Goal: Task Accomplishment & Management: Complete application form

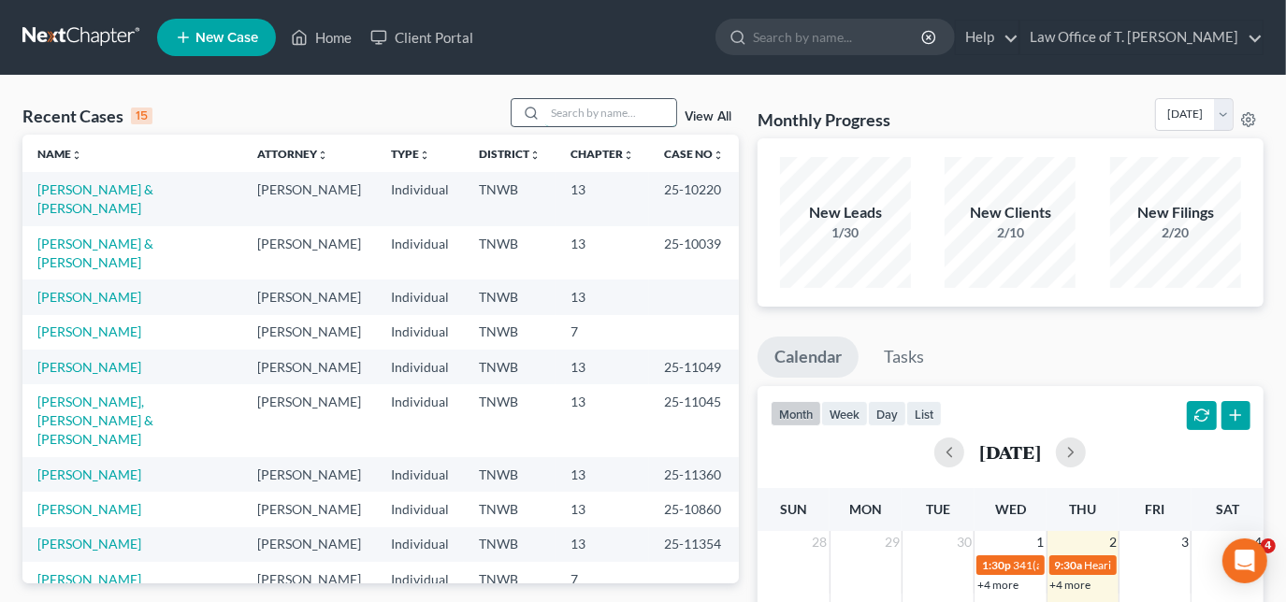
click at [578, 112] on input "search" at bounding box center [610, 112] width 131 height 27
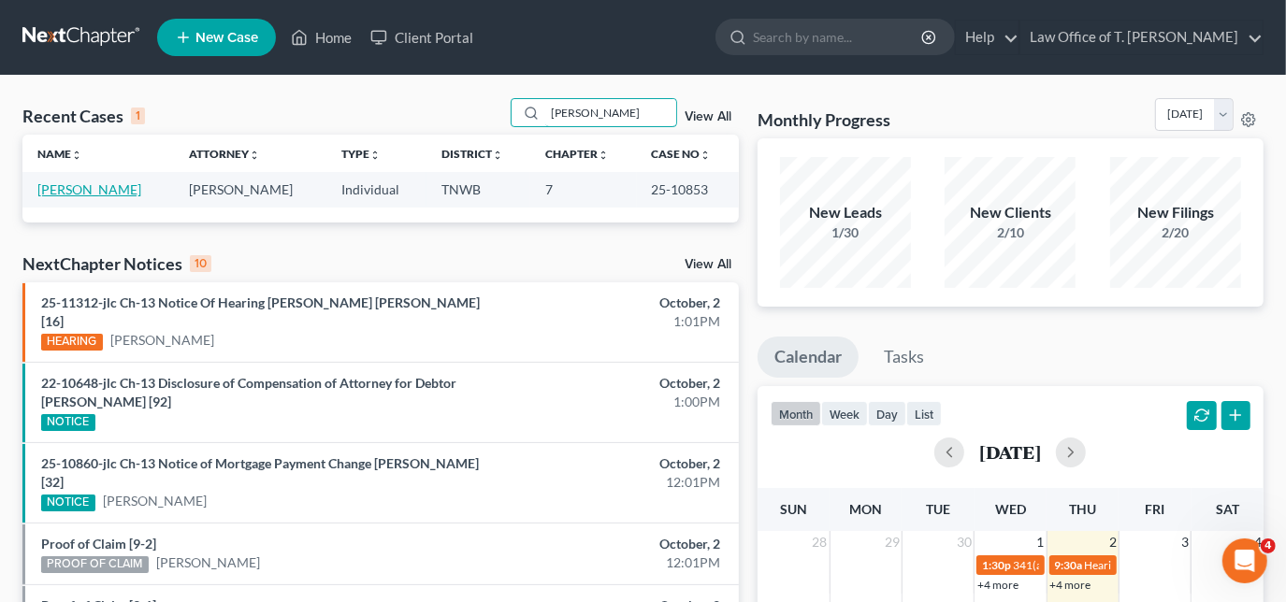
type input "[PERSON_NAME]"
click at [110, 190] on link "[PERSON_NAME]" at bounding box center [89, 189] width 104 height 16
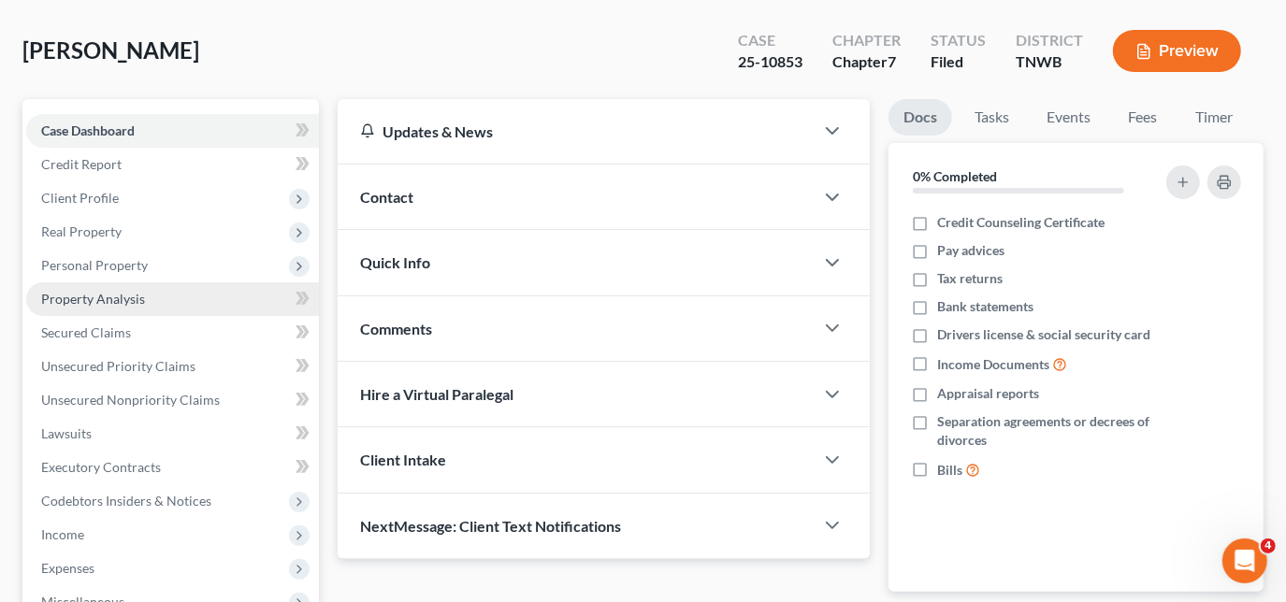
scroll to position [51, 0]
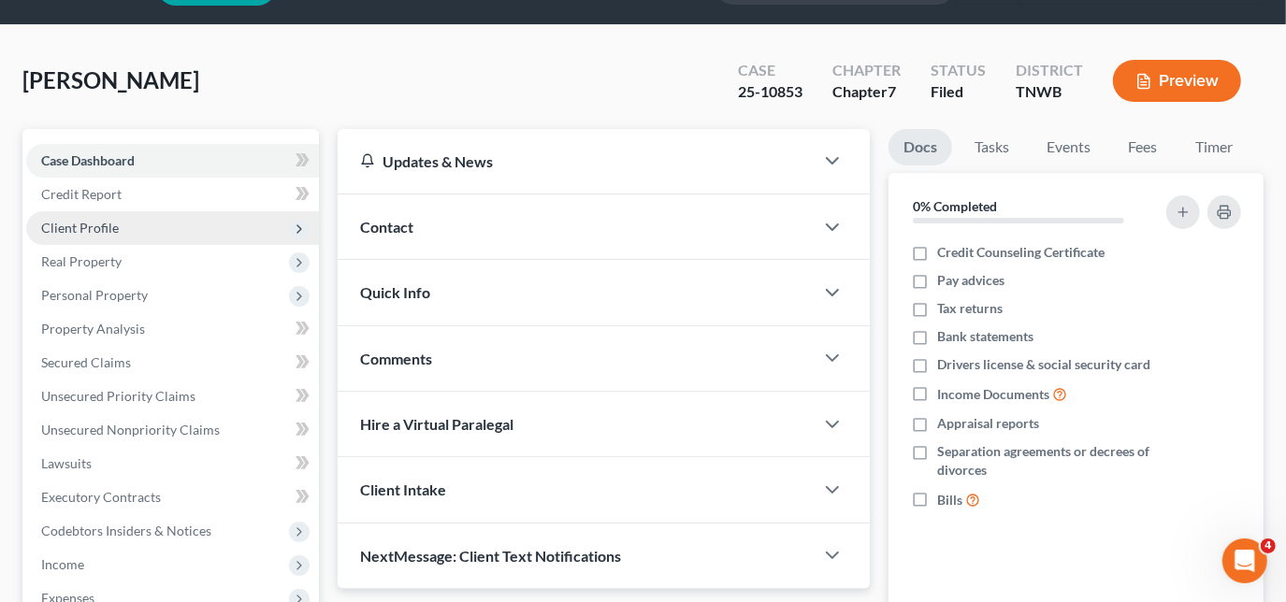
click at [135, 232] on span "Client Profile" at bounding box center [172, 228] width 293 height 34
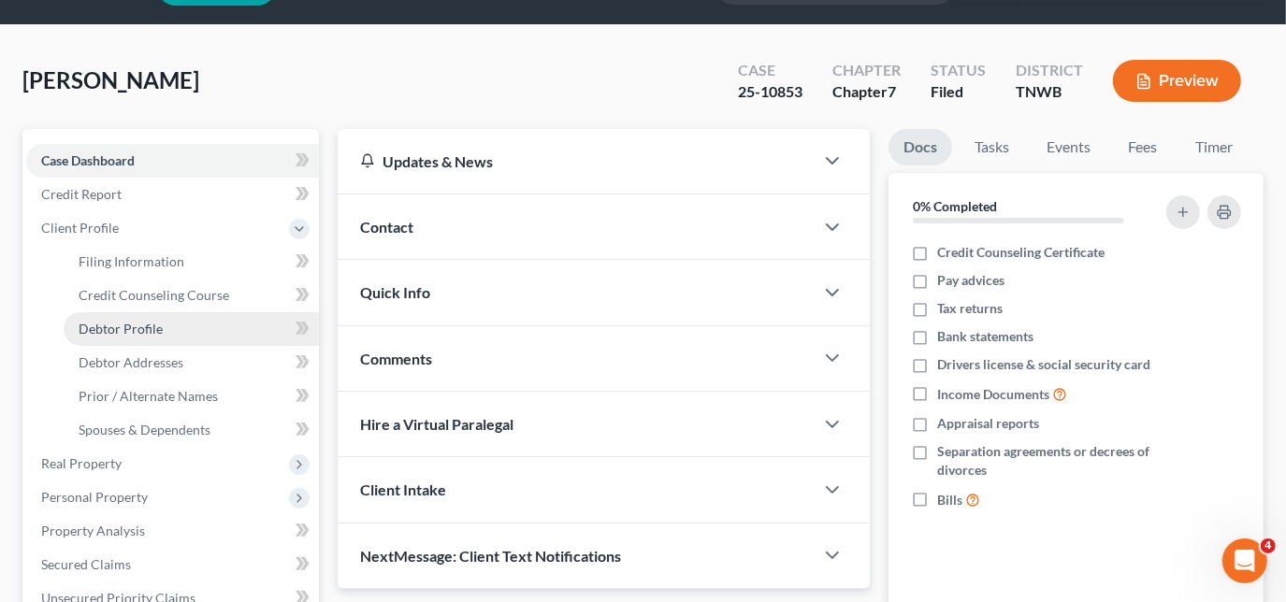
click at [127, 317] on link "Debtor Profile" at bounding box center [191, 329] width 255 height 34
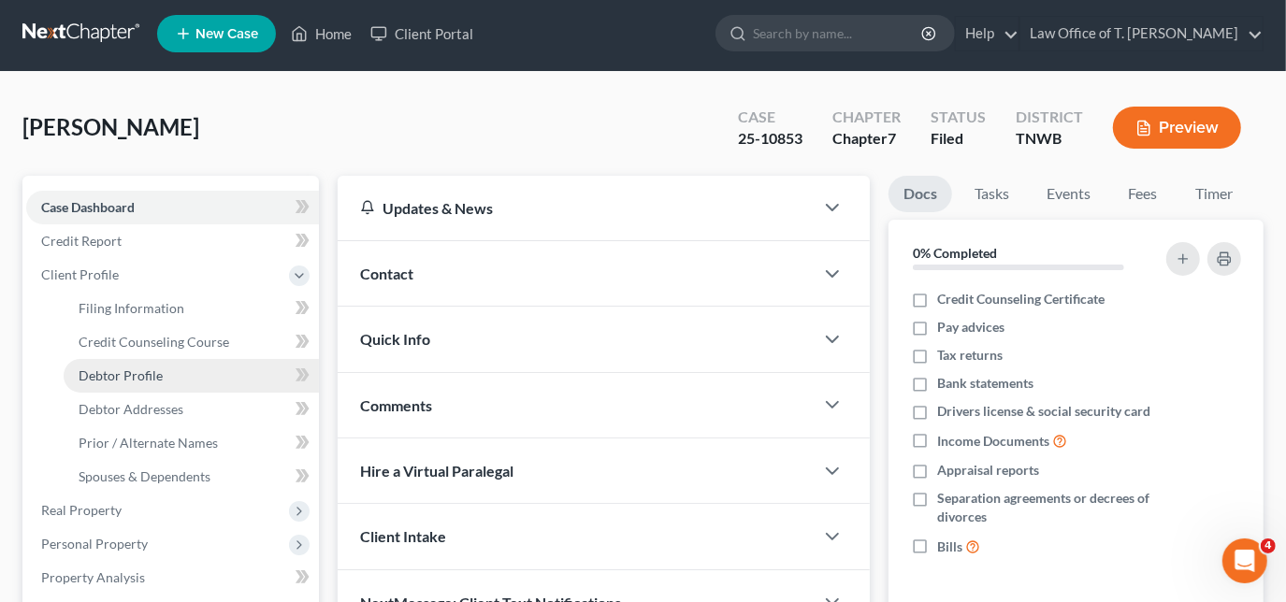
select select "0"
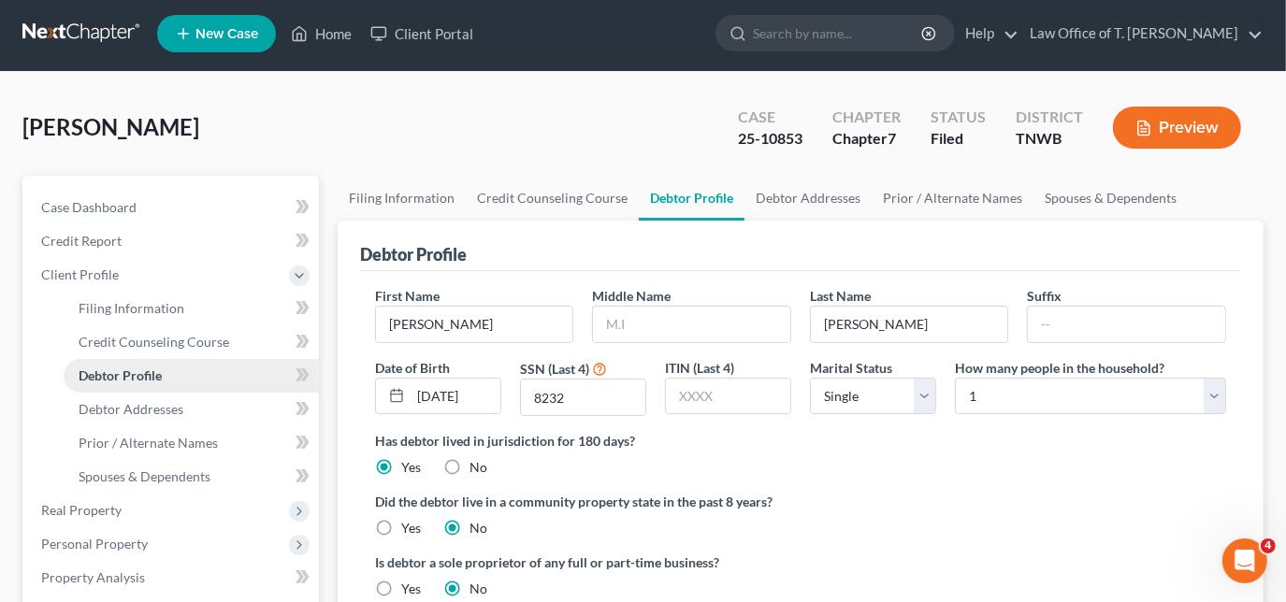
scroll to position [0, 0]
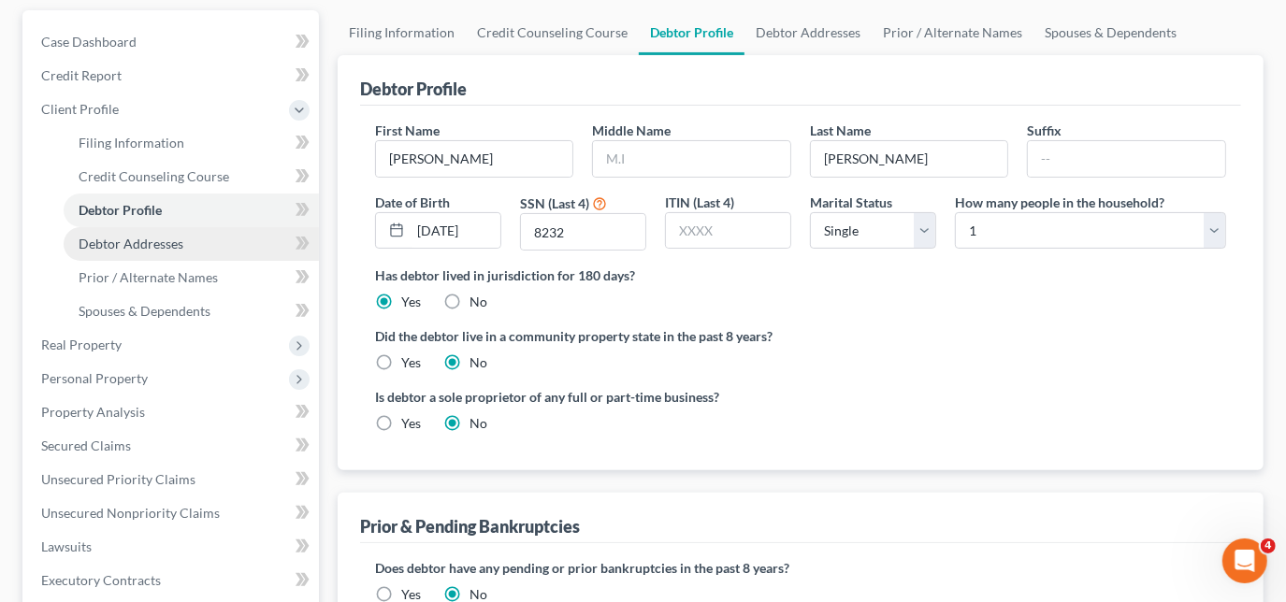
click at [170, 247] on span "Debtor Addresses" at bounding box center [131, 244] width 105 height 16
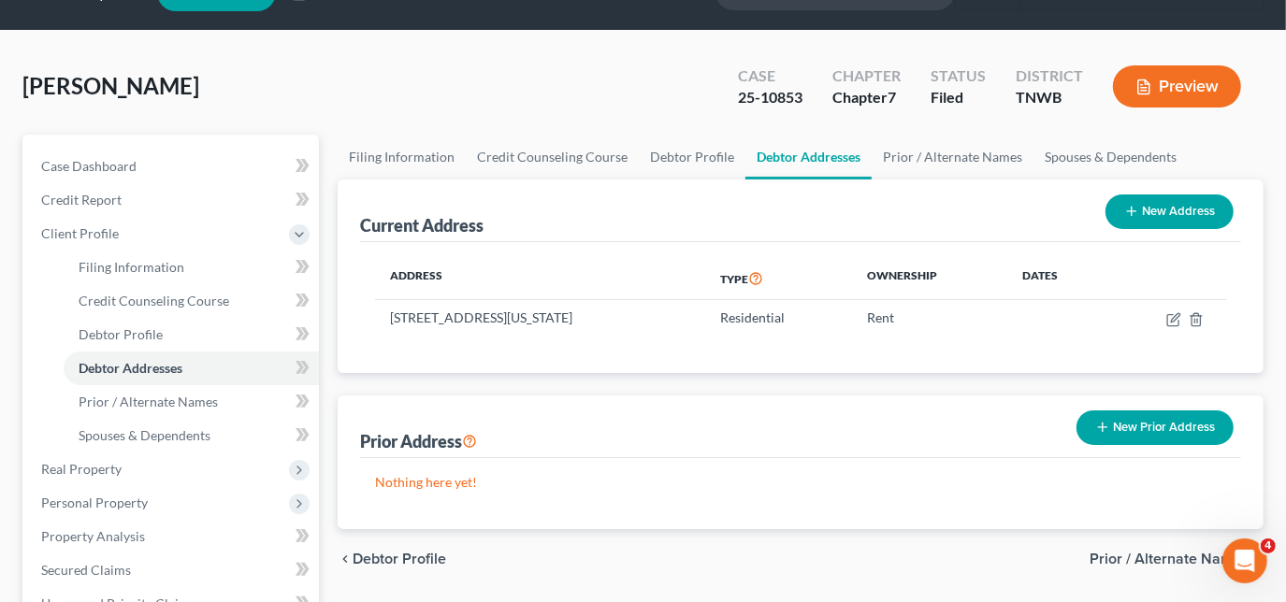
scroll to position [84, 0]
